Goal: Register for event/course

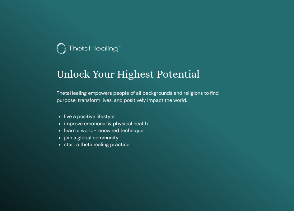
scroll to position [332, 0]
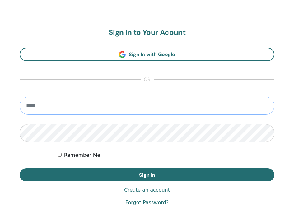
type input "**********"
click at [147, 175] on button "Sign In" at bounding box center [147, 174] width 255 height 13
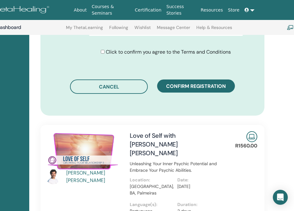
scroll to position [357, 64]
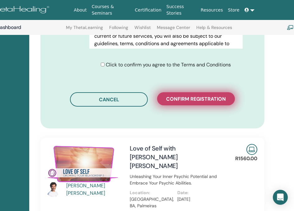
click at [200, 101] on span "Confirm registration" at bounding box center [196, 99] width 60 height 7
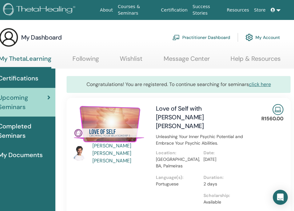
scroll to position [0, 38]
click at [13, 130] on span "Completed Seminars" at bounding box center [24, 131] width 52 height 19
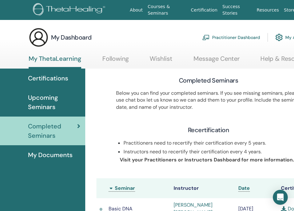
scroll to position [0, 4]
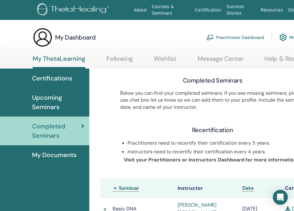
click at [59, 78] on span "Certifications" at bounding box center [52, 78] width 40 height 9
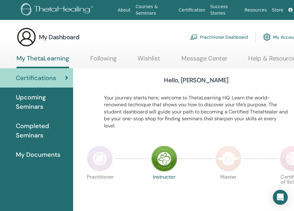
scroll to position [0, 19]
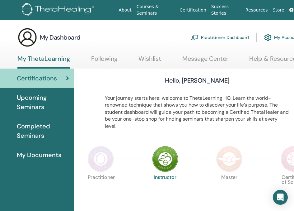
click at [30, 100] on span "Upcoming Seminars" at bounding box center [43, 102] width 52 height 19
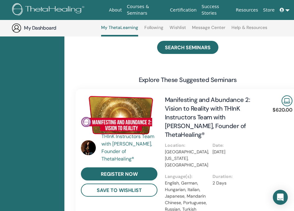
scroll to position [207, 29]
